Goal: Task Accomplishment & Management: Manage account settings

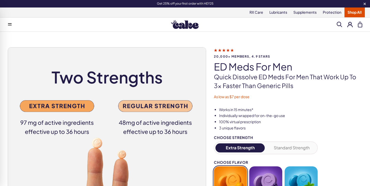
click at [349, 25] on button at bounding box center [349, 24] width 5 height 5
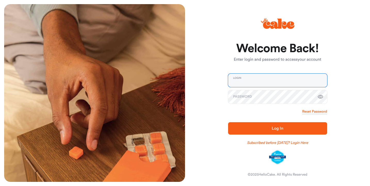
click at [263, 78] on input "email" at bounding box center [277, 79] width 99 height 13
type input "**********"
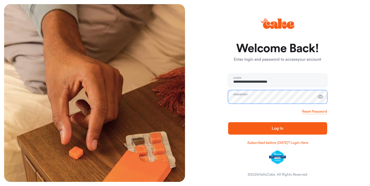
click at [228, 122] on button "Log In" at bounding box center [277, 128] width 99 height 12
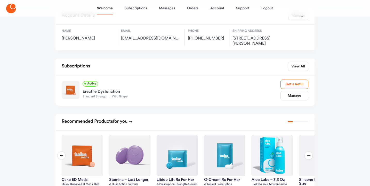
scroll to position [39, 0]
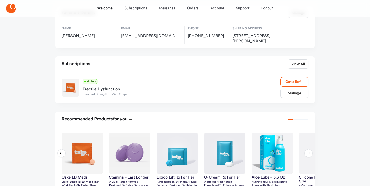
click at [208, 89] on div "Erectile Dysfunction" at bounding box center [182, 88] width 198 height 8
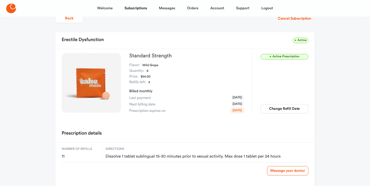
scroll to position [15, 0]
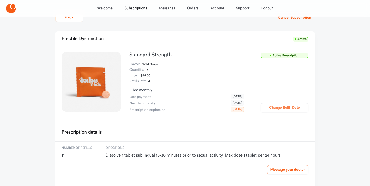
click at [289, 109] on button "Change Refill Date" at bounding box center [284, 107] width 48 height 9
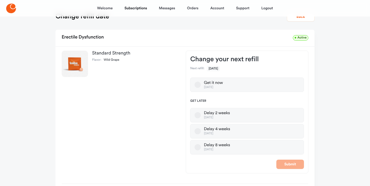
click at [198, 85] on button "Get it now Oct 14, 2025" at bounding box center [197, 84] width 6 height 6
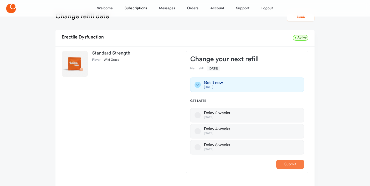
click at [294, 166] on button "Submit" at bounding box center [290, 163] width 28 height 9
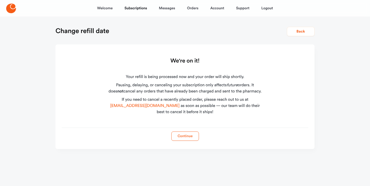
click at [184, 135] on button "Continue" at bounding box center [185, 135] width 28 height 9
